Goal: Browse casually: Explore the website without a specific task or goal

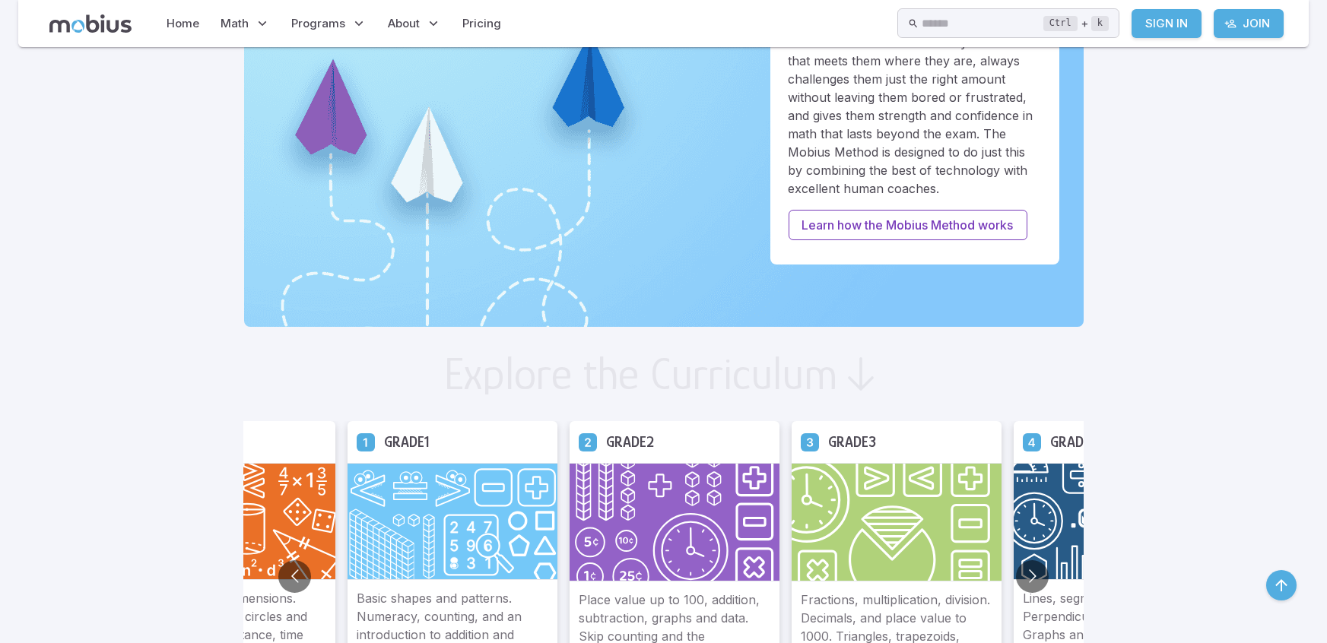
scroll to position [542, 0]
click at [489, 510] on img at bounding box center [453, 520] width 210 height 117
click at [460, 501] on img at bounding box center [453, 520] width 210 height 117
click at [519, 421] on div "Grade 1" at bounding box center [453, 442] width 210 height 42
click at [516, 468] on img at bounding box center [453, 520] width 210 height 117
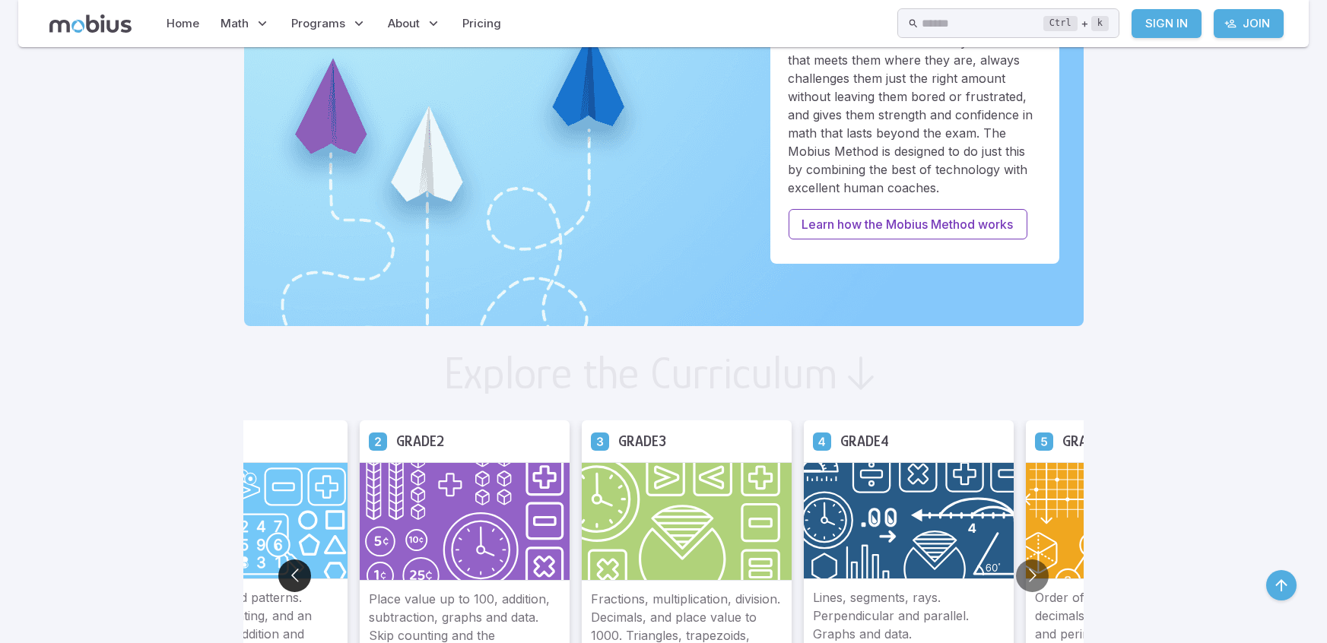
click at [293, 573] on button "Go to previous slide" at bounding box center [294, 576] width 33 height 33
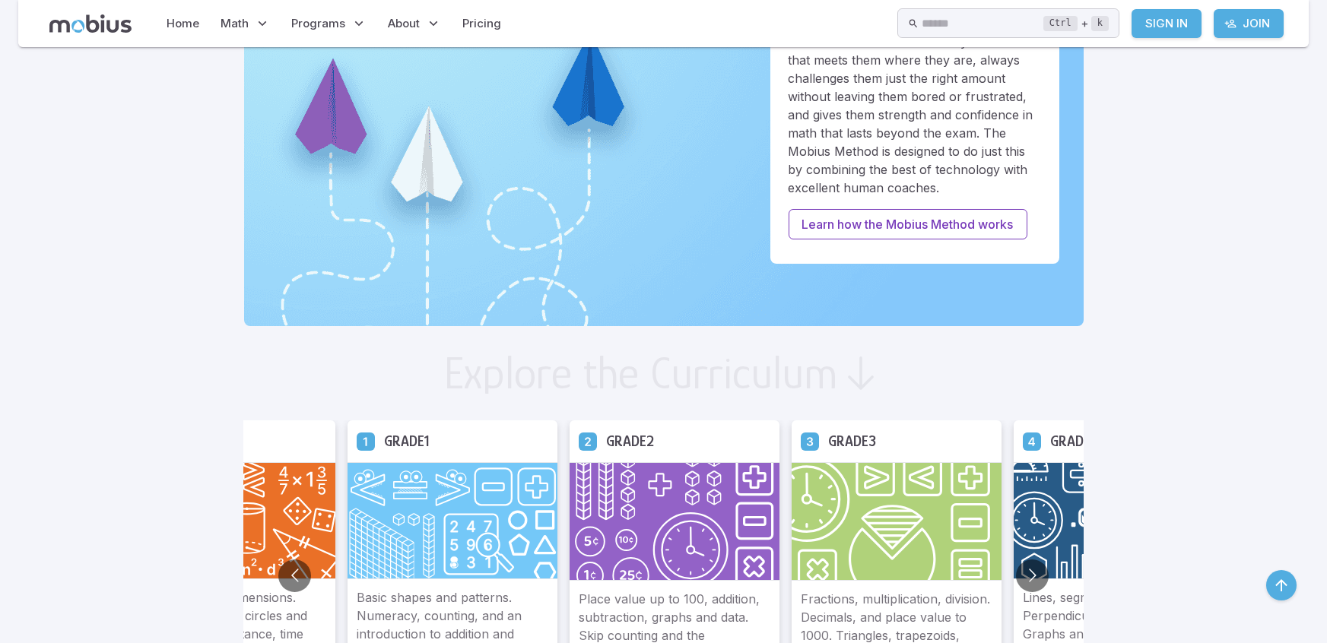
click at [438, 533] on img at bounding box center [453, 520] width 210 height 117
click at [432, 576] on img at bounding box center [453, 520] width 210 height 117
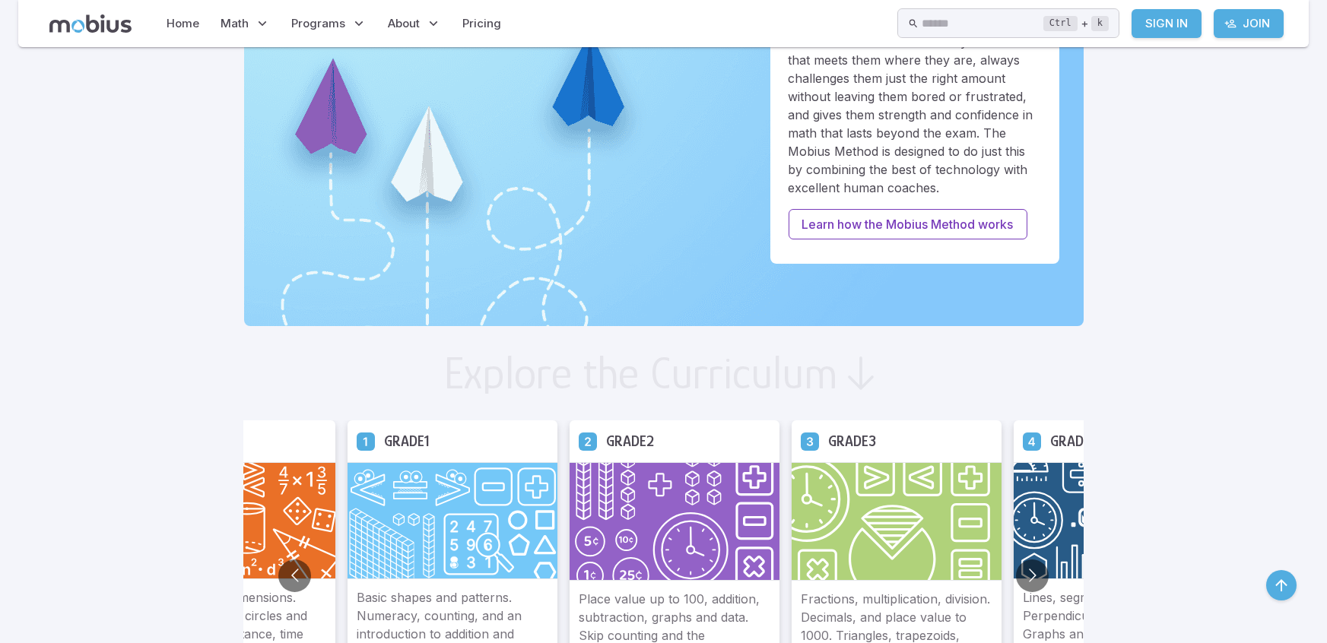
click at [430, 536] on img at bounding box center [453, 520] width 210 height 117
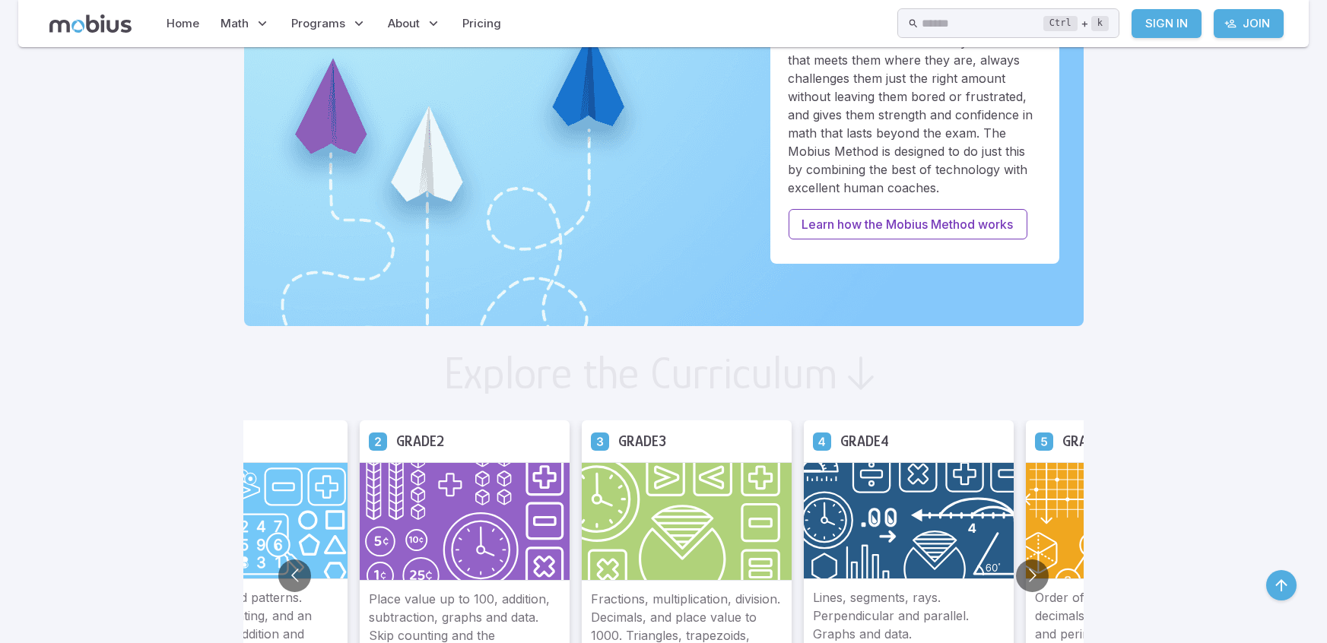
click at [430, 536] on img at bounding box center [465, 521] width 210 height 119
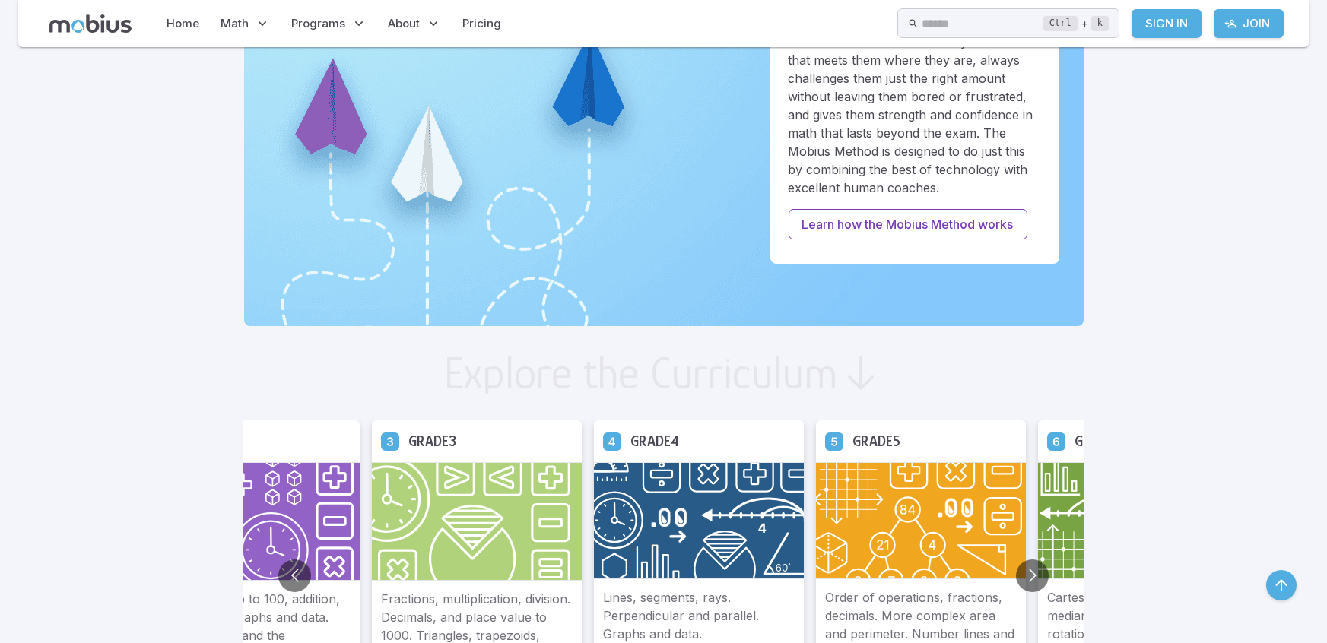
drag, startPoint x: 430, startPoint y: 536, endPoint x: 1326, endPoint y: 354, distance: 914.1
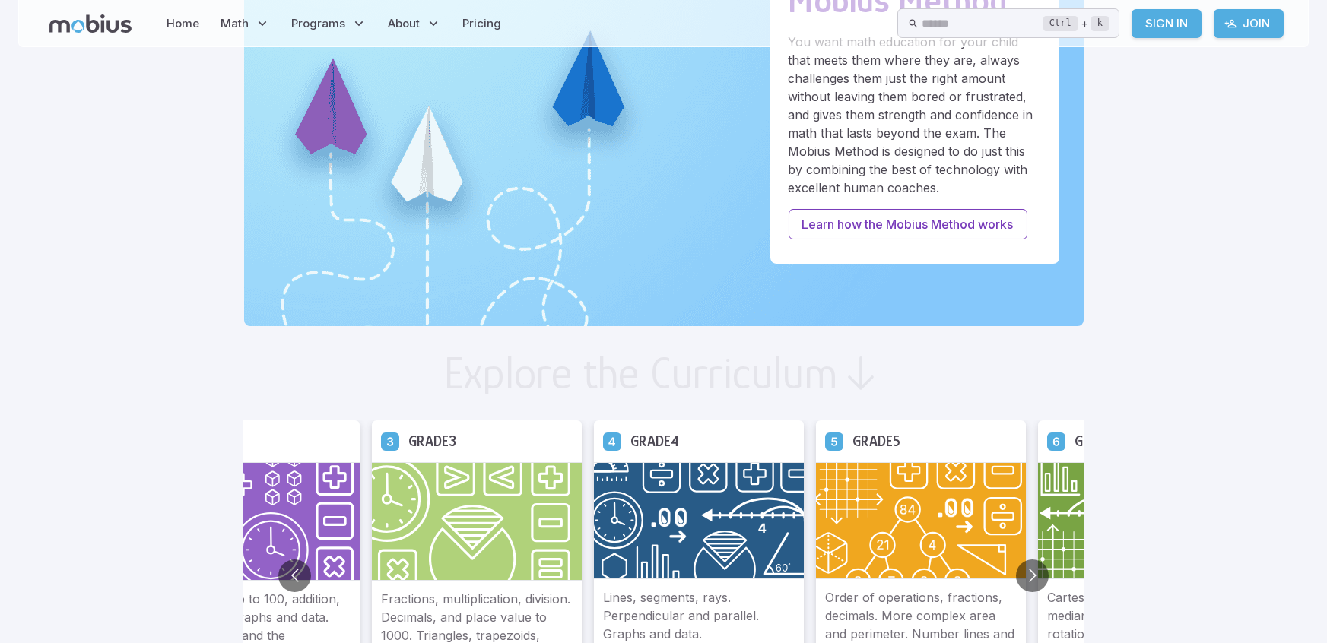
scroll to position [0, 0]
